Goal: Book appointment/travel/reservation

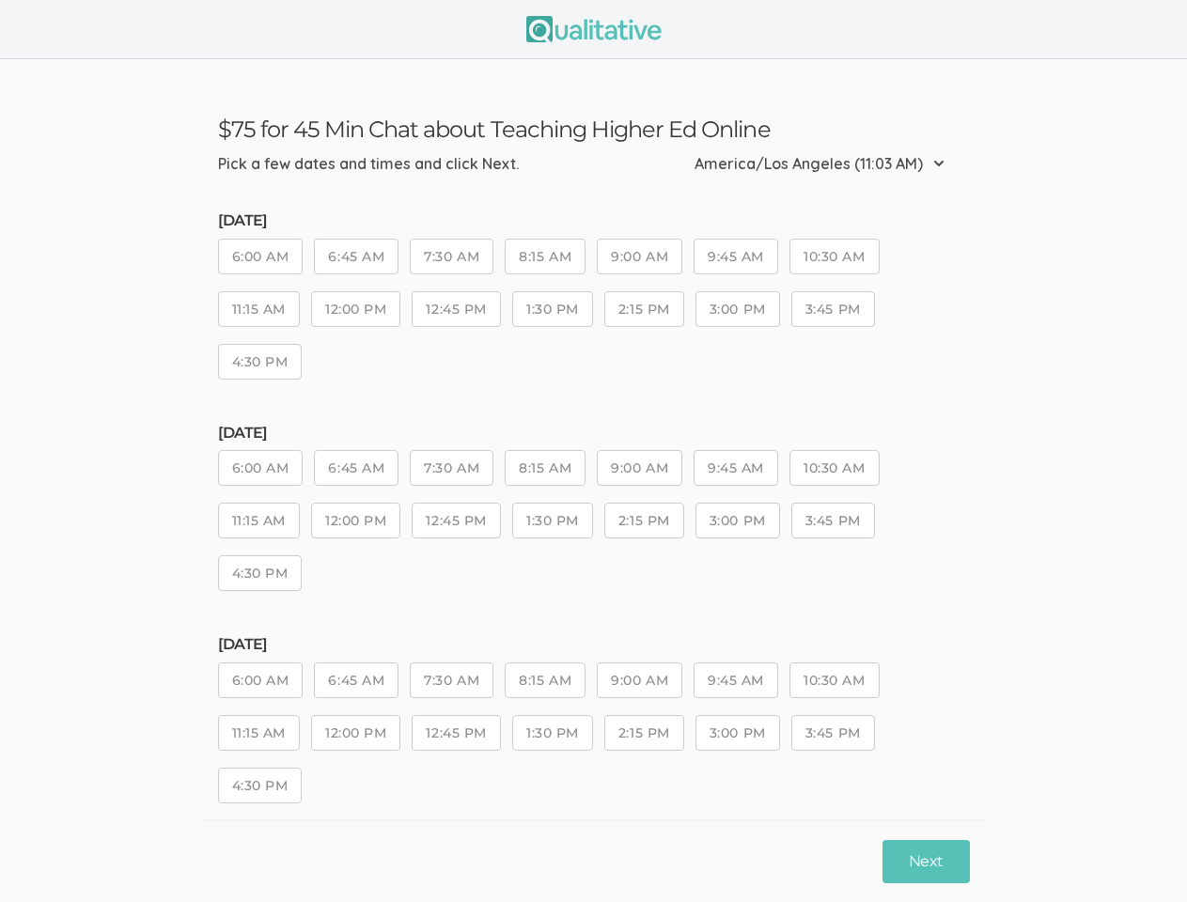
click at [593, 451] on div "[DATE] 6:00 AM 6:45 AM 7:30 AM 8:15 AM 9:00 AM 9:45 AM 10:30 AM 11:15 AM 12:00 …" at bounding box center [594, 517] width 752 height 184
click at [261, 257] on button "6:00 AM" at bounding box center [261, 257] width 86 height 36
click at [357, 257] on button "6:45 AM" at bounding box center [356, 257] width 85 height 36
click at [454, 257] on button "7:30 AM" at bounding box center [452, 257] width 84 height 36
click at [548, 257] on button "8:15 AM" at bounding box center [545, 257] width 81 height 36
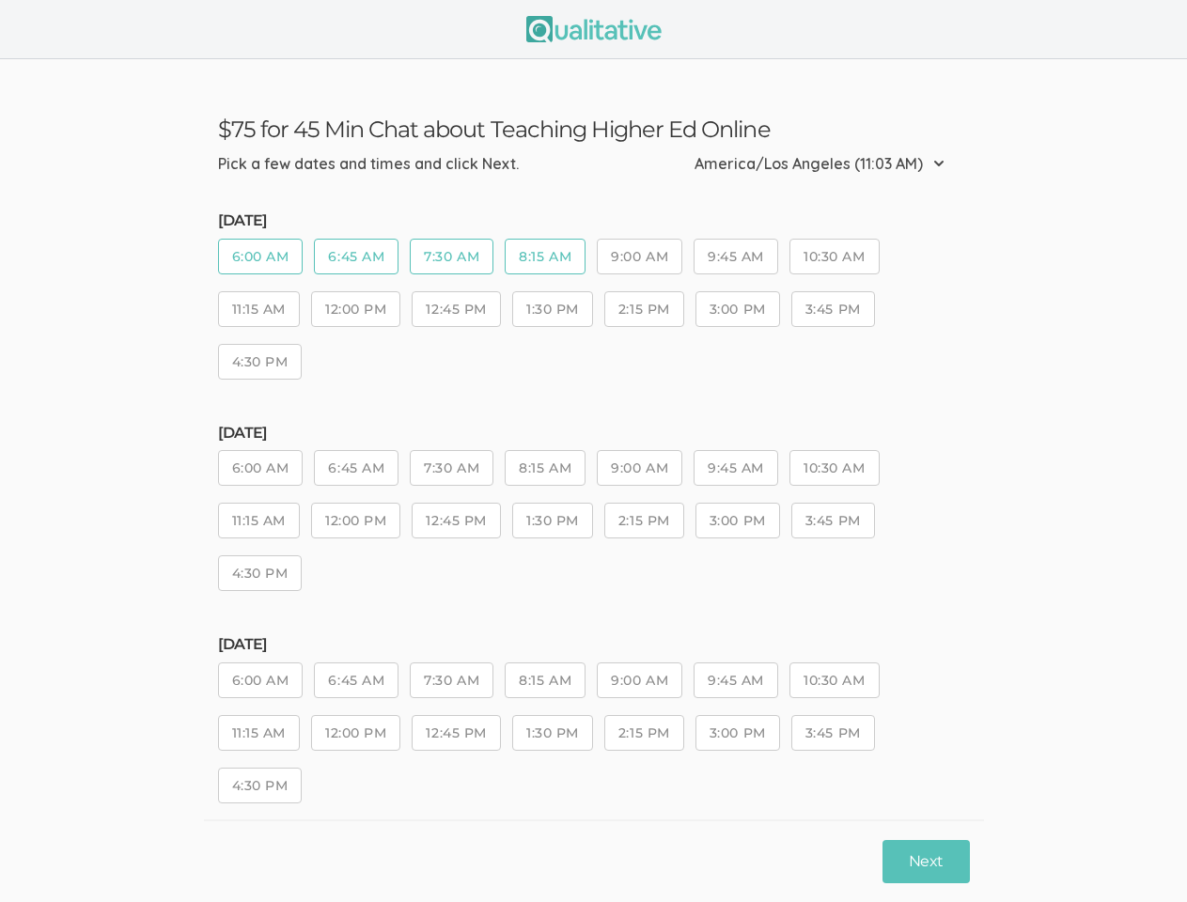
click at [643, 257] on button "9:00 AM" at bounding box center [640, 257] width 86 height 36
click at [740, 257] on button "9:45 AM" at bounding box center [735, 257] width 85 height 36
click at [839, 257] on button "10:30 AM" at bounding box center [833, 257] width 89 height 36
click at [259, 309] on button "11:15 AM" at bounding box center [259, 309] width 82 height 36
click at [357, 309] on button "12:00 PM" at bounding box center [355, 309] width 89 height 36
